Goal: Information Seeking & Learning: Learn about a topic

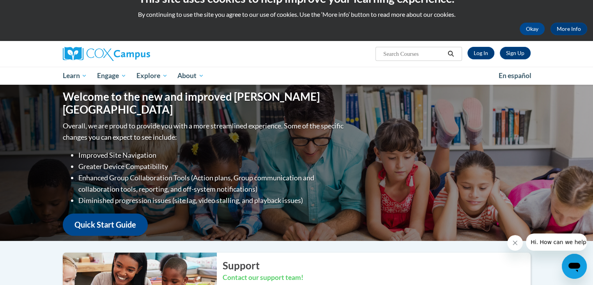
scroll to position [14, 0]
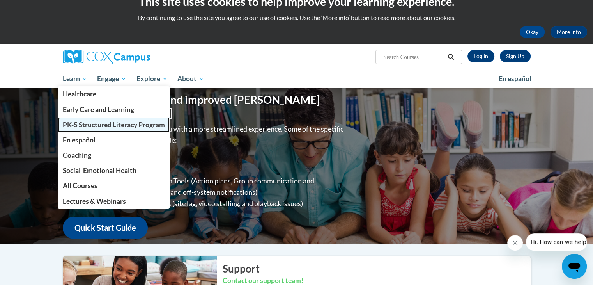
click at [91, 122] on span "PK-5 Structured Literacy Program" at bounding box center [113, 125] width 102 height 8
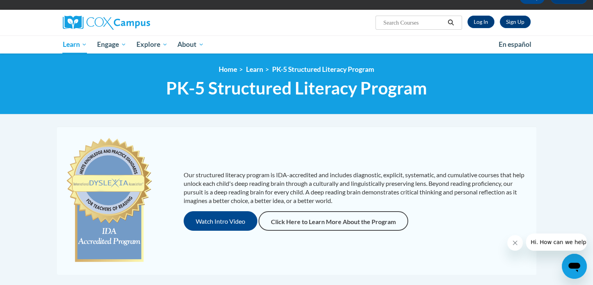
scroll to position [47, 0]
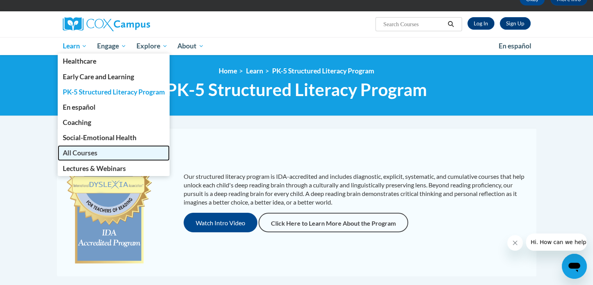
click at [71, 157] on link "All Courses" at bounding box center [114, 152] width 112 height 15
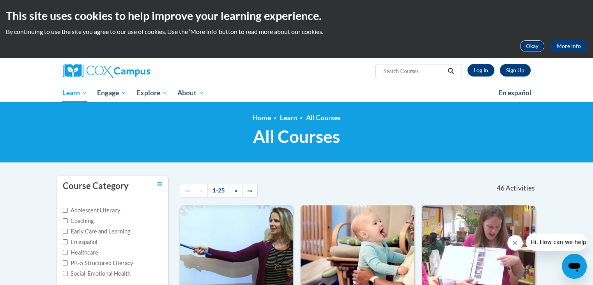
click at [532, 47] on button "Okay" at bounding box center [532, 46] width 25 height 12
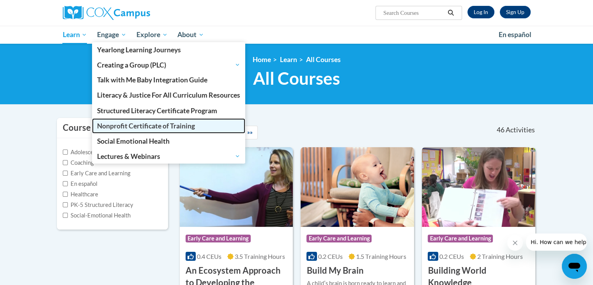
click at [145, 122] on span "Nonprofit Certificate of Training" at bounding box center [146, 126] width 98 height 8
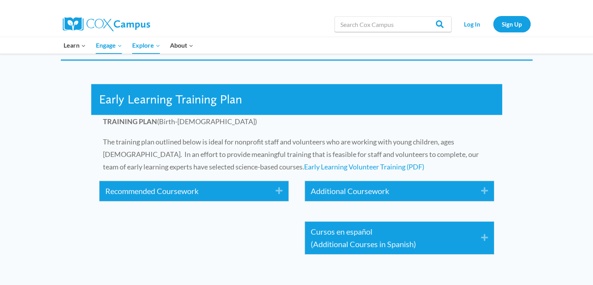
scroll to position [1196, 0]
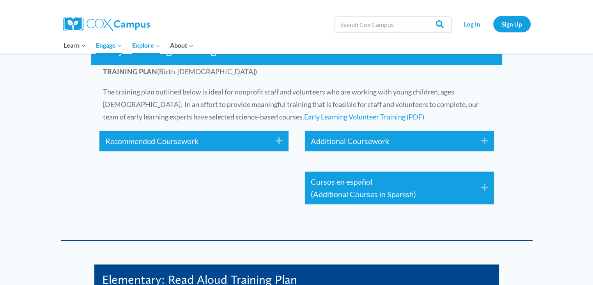
click at [278, 141] on icon "Expand" at bounding box center [276, 141] width 13 height 12
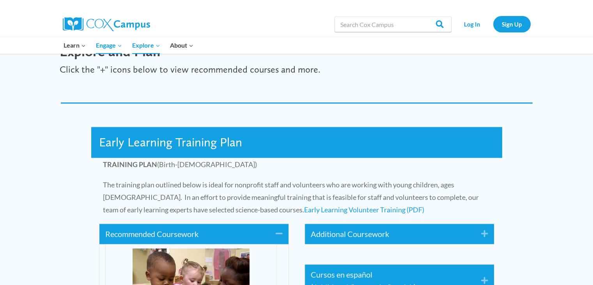
scroll to position [1104, 0]
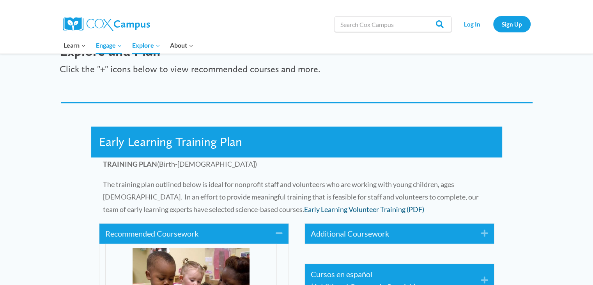
click at [304, 209] on link "Early Learning Volunteer Training (PDF)" at bounding box center [364, 209] width 120 height 9
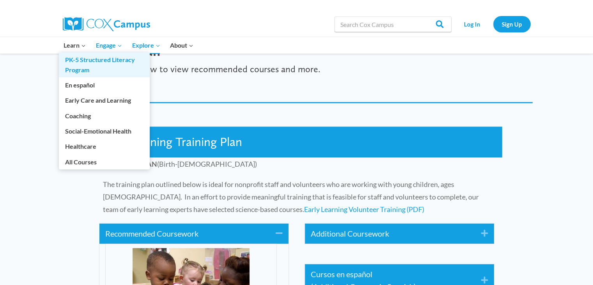
click at [87, 68] on link "PK-5 Structured Literacy Program" at bounding box center [104, 64] width 91 height 25
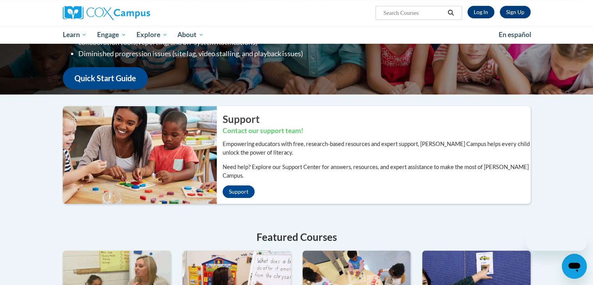
scroll to position [158, 0]
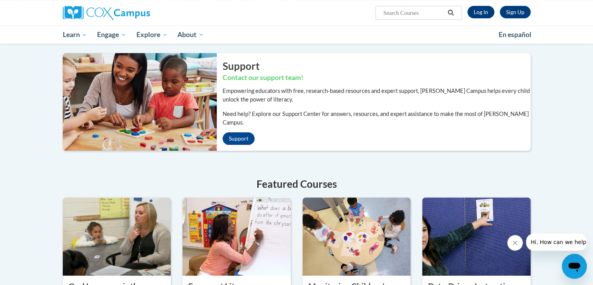
click at [224, 186] on div "Featured Courses Oral Language is the Foundation for Literacy The purpose of th…" at bounding box center [297, 270] width 468 height 188
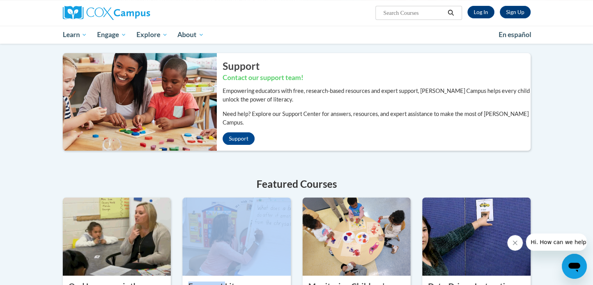
click at [224, 186] on div "Featured Courses Oral Language is the Foundation for Literacy The purpose of th…" at bounding box center [297, 270] width 468 height 188
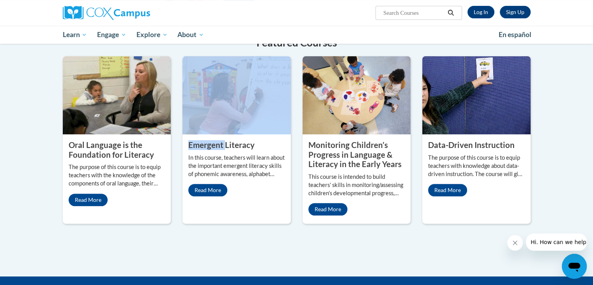
scroll to position [301, 0]
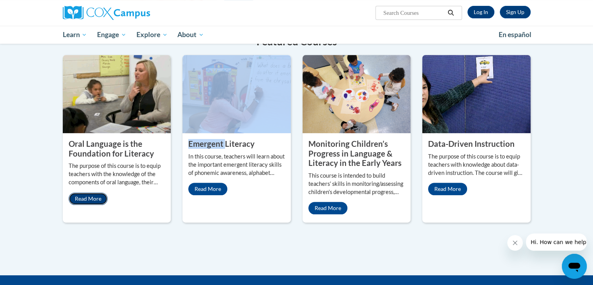
click at [90, 192] on link "Read More" at bounding box center [88, 198] width 39 height 12
click at [89, 192] on link "Read More" at bounding box center [88, 198] width 39 height 12
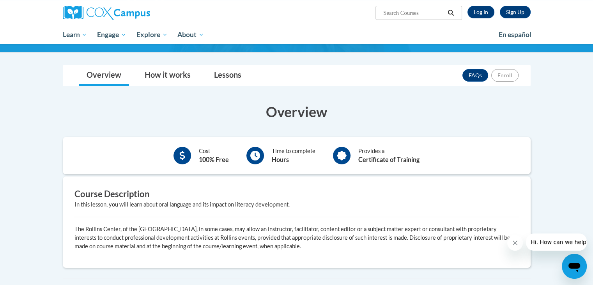
scroll to position [89, 0]
click at [173, 80] on link "How it works" at bounding box center [168, 75] width 62 height 21
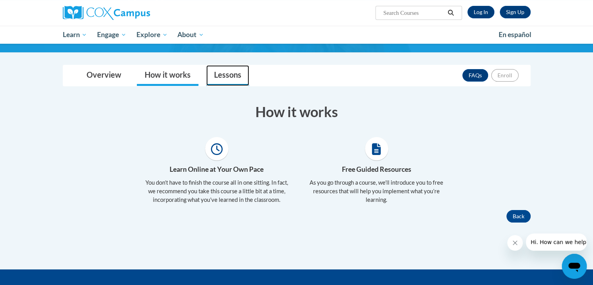
click at [216, 78] on link "Lessons" at bounding box center [227, 75] width 43 height 21
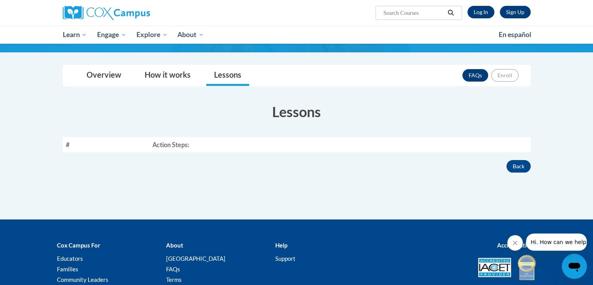
click at [178, 146] on th "Action Steps:" at bounding box center [339, 144] width 381 height 15
click at [169, 82] on link "How it works" at bounding box center [168, 75] width 62 height 21
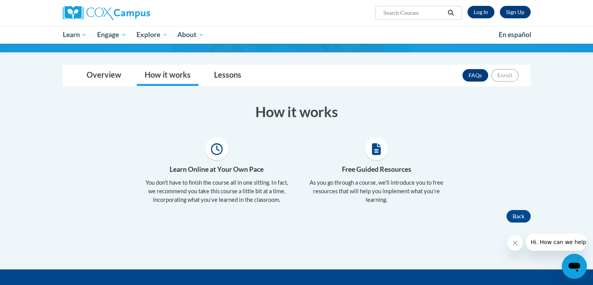
click at [217, 151] on icon at bounding box center [217, 149] width 12 height 12
click at [112, 76] on link "Overview" at bounding box center [104, 75] width 50 height 21
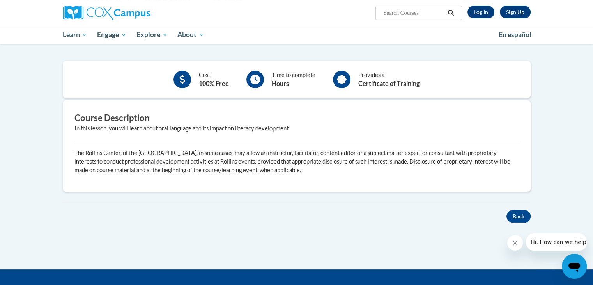
scroll to position [166, 0]
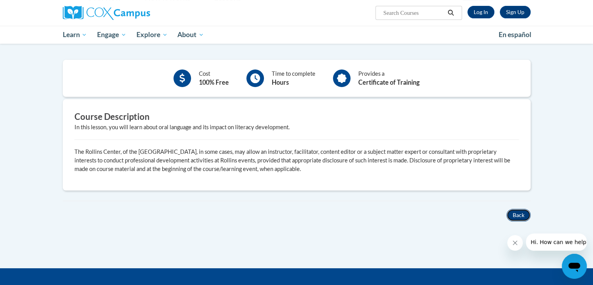
click at [512, 215] on button "Back" at bounding box center [519, 215] width 24 height 12
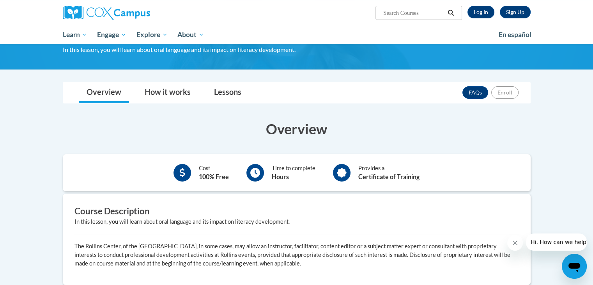
scroll to position [72, 0]
click at [476, 91] on link "FAQs" at bounding box center [476, 92] width 26 height 12
click at [164, 99] on link "How it works" at bounding box center [168, 92] width 62 height 21
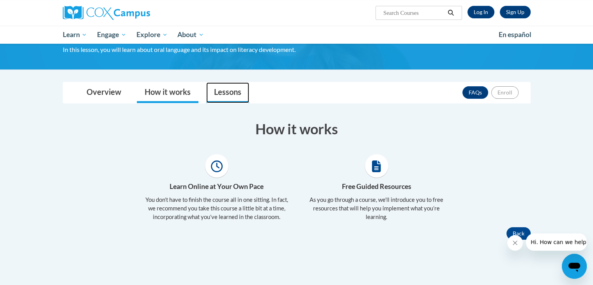
click at [216, 96] on link "Lessons" at bounding box center [227, 92] width 43 height 21
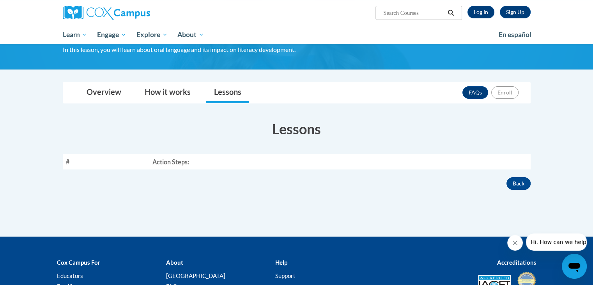
scroll to position [0, 0]
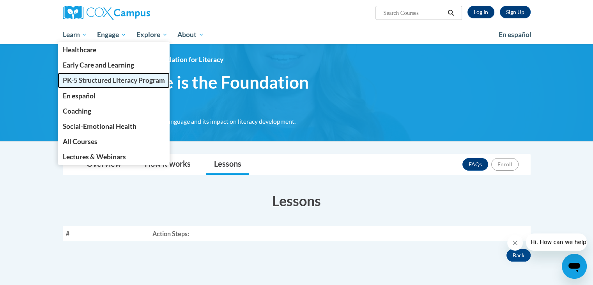
click at [90, 79] on span "PK-5 Structured Literacy Program" at bounding box center [113, 80] width 102 height 8
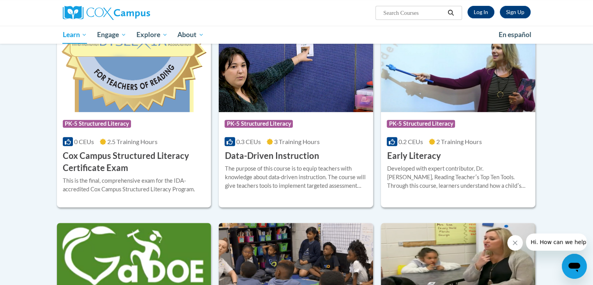
scroll to position [266, 0]
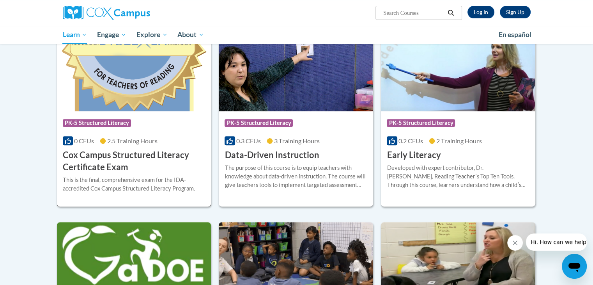
click at [141, 178] on div "This is the final, comprehensive exam for the IDA-accredited Cox Campus Structu…" at bounding box center [134, 183] width 143 height 17
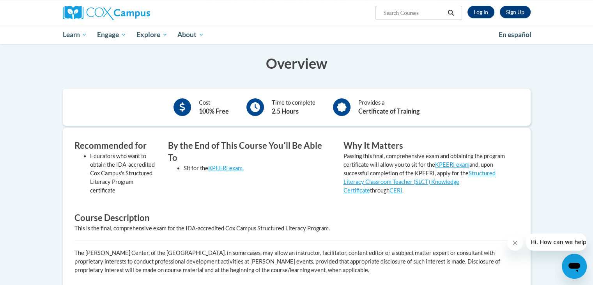
scroll to position [145, 0]
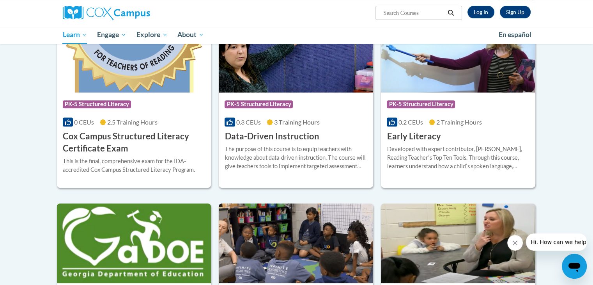
scroll to position [289, 0]
